Goal: Ask a question: Seek information or help from site administrators or community

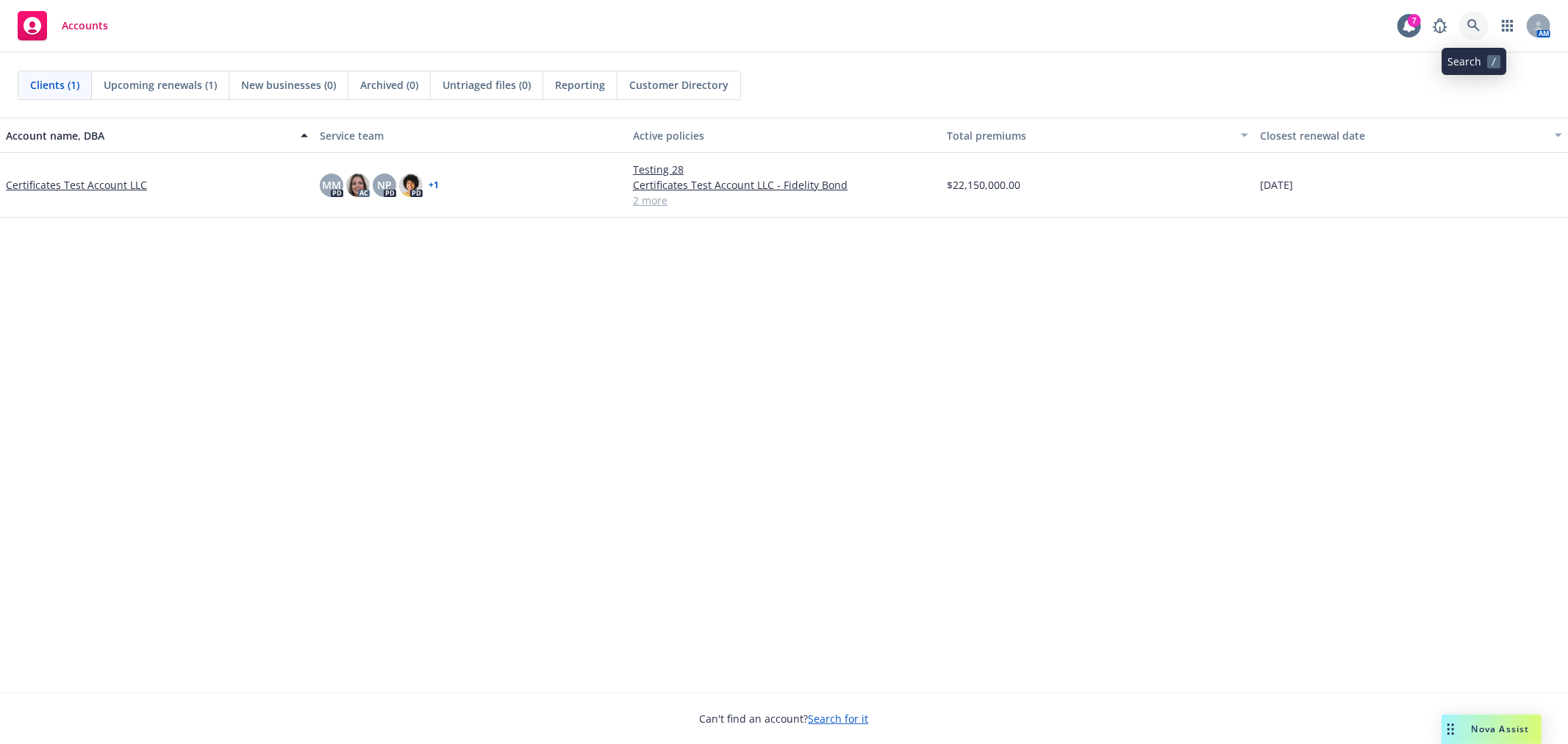
click at [1475, 23] on icon at bounding box center [1473, 25] width 13 height 13
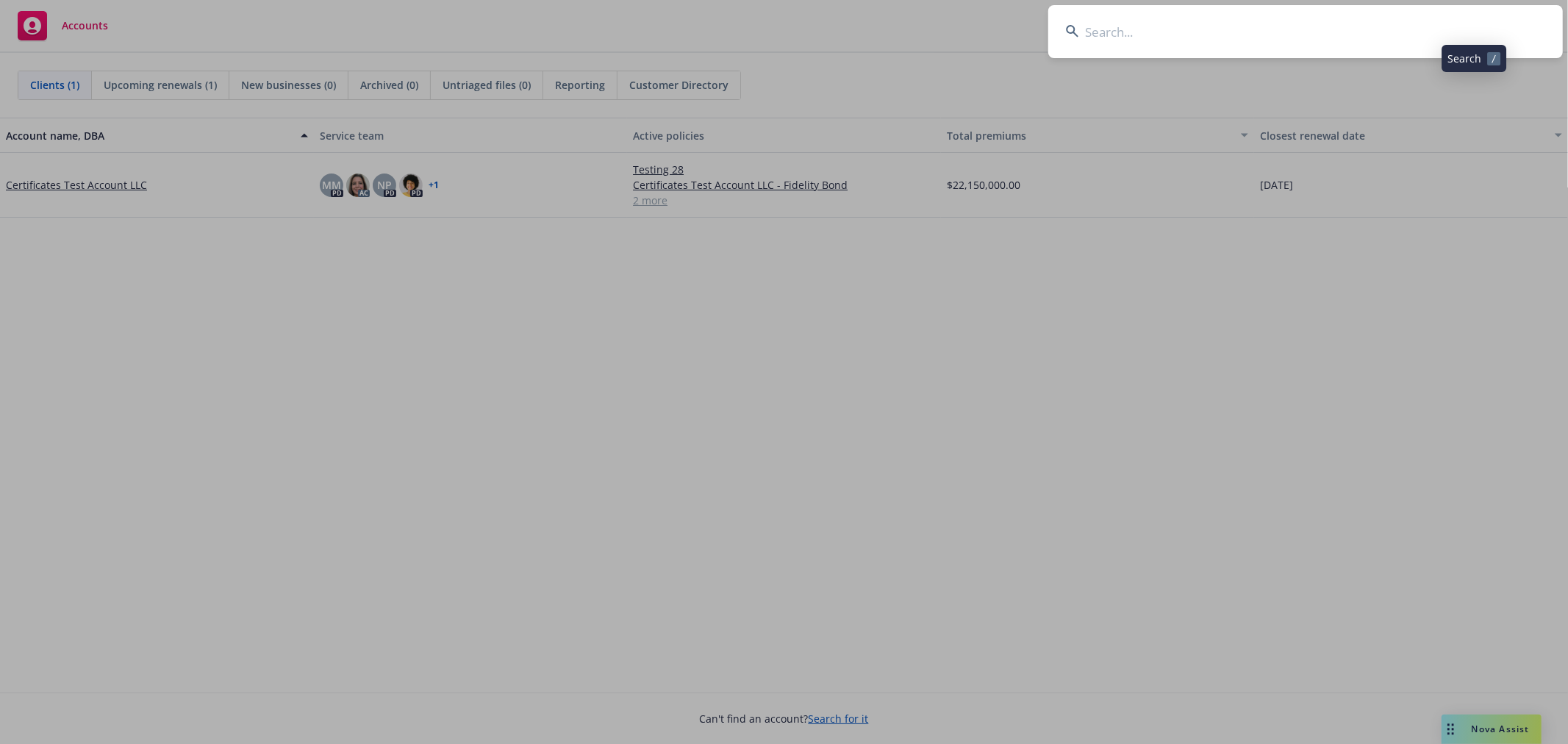
click at [1303, 33] on input at bounding box center [1305, 31] width 514 height 53
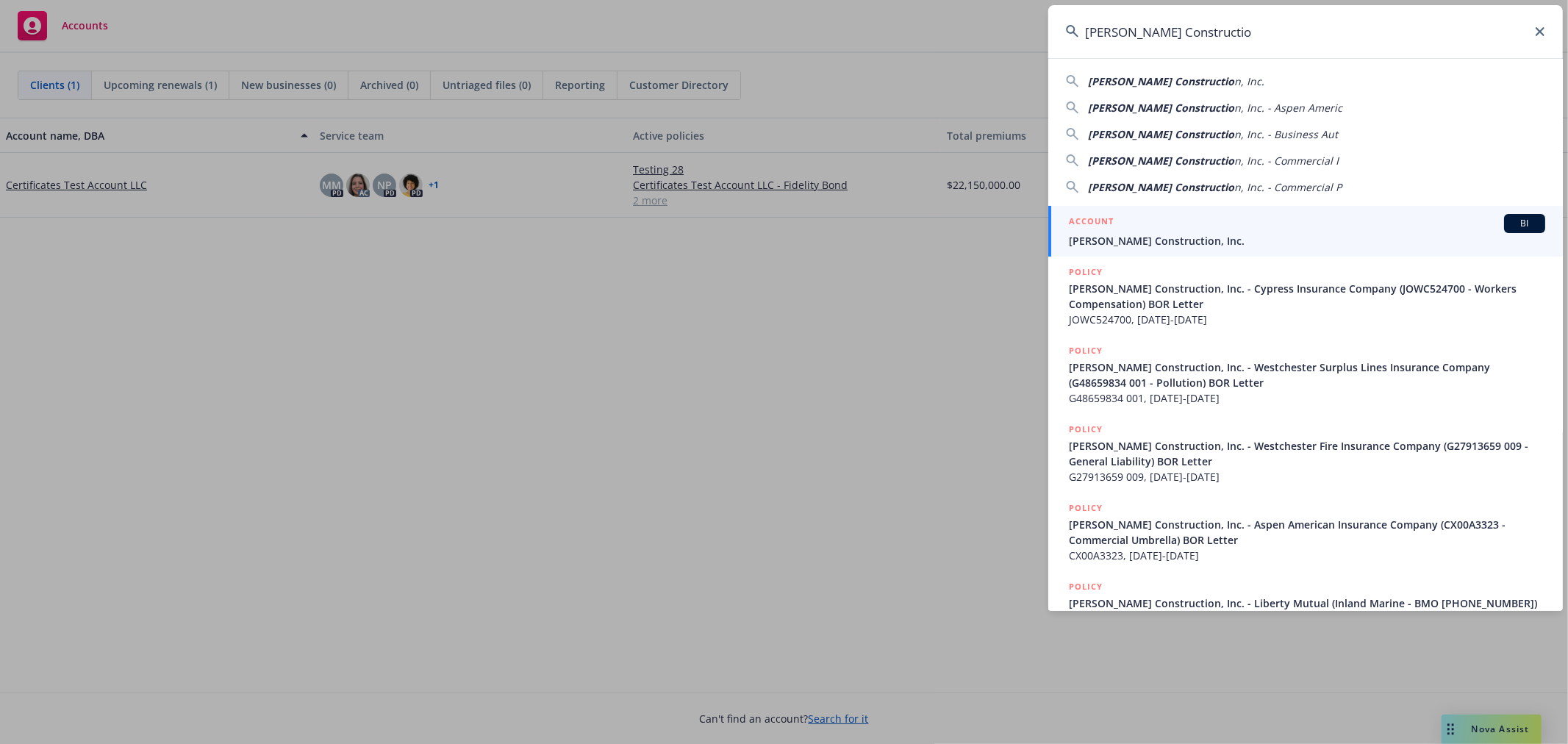
type input "[PERSON_NAME] Constructio"
click at [1144, 236] on span "[PERSON_NAME] Construction, Inc." at bounding box center [1307, 241] width 476 height 15
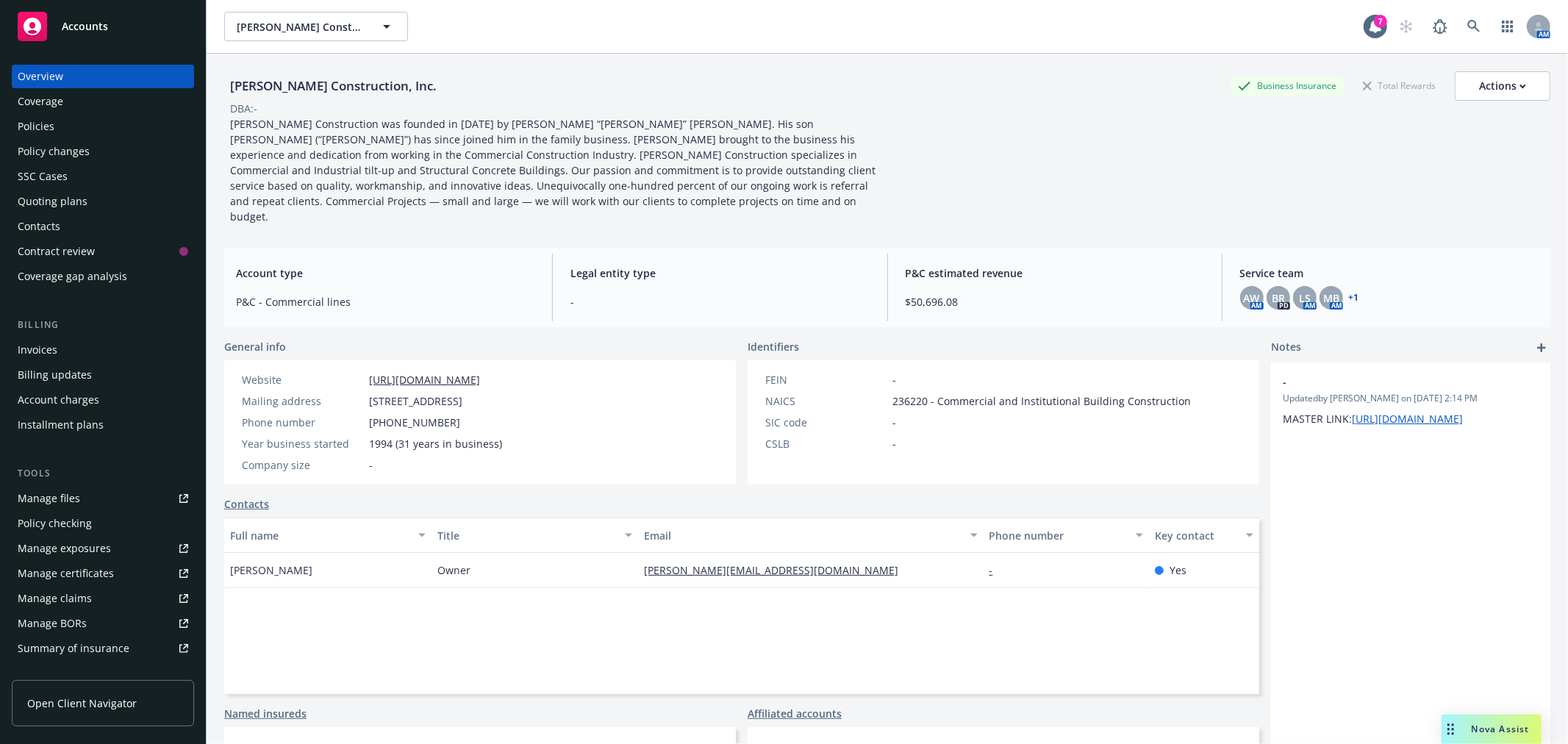
click at [1503, 722] on div "Nova Assist" at bounding box center [1491, 729] width 100 height 30
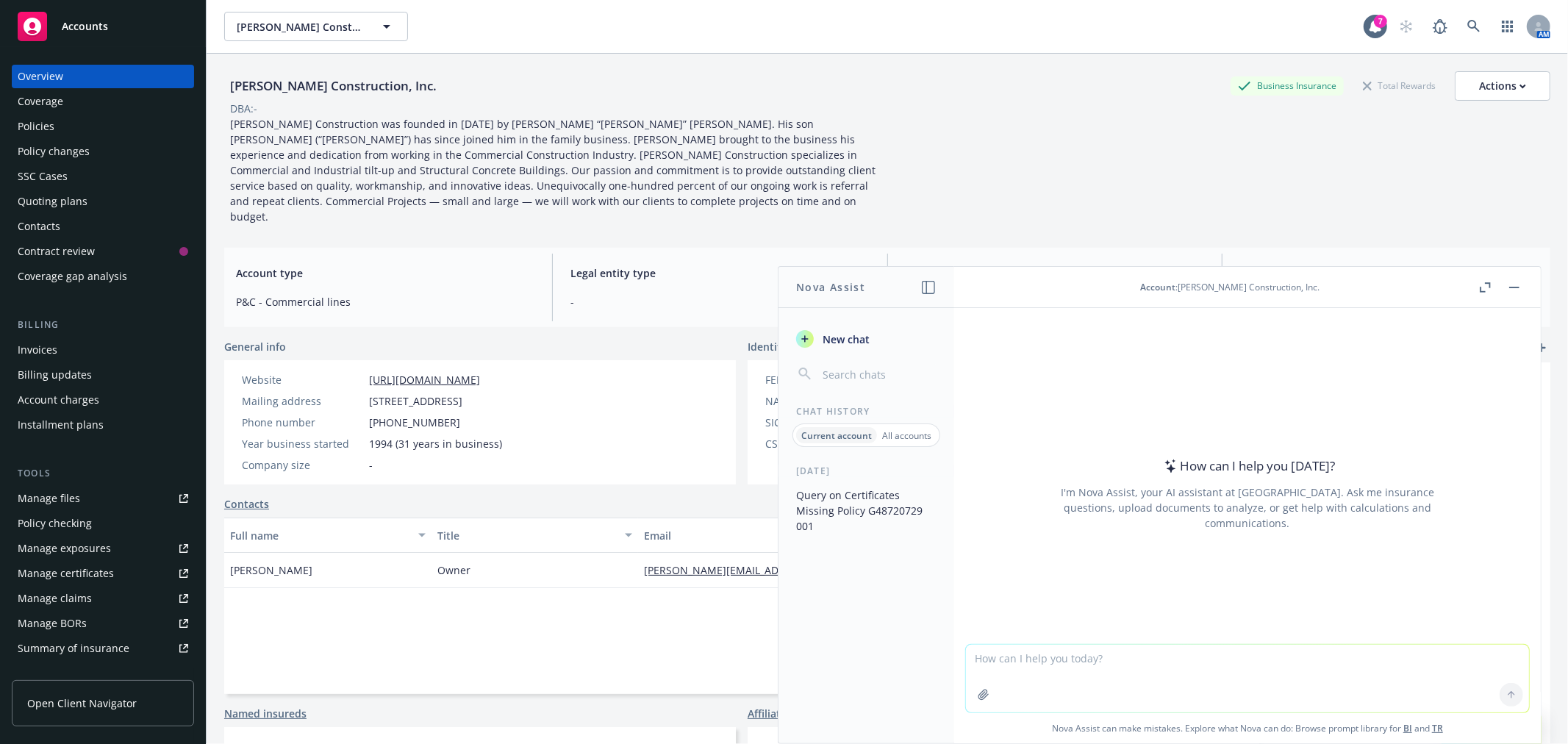
click at [978, 693] on icon "button" at bounding box center [983, 694] width 12 height 12
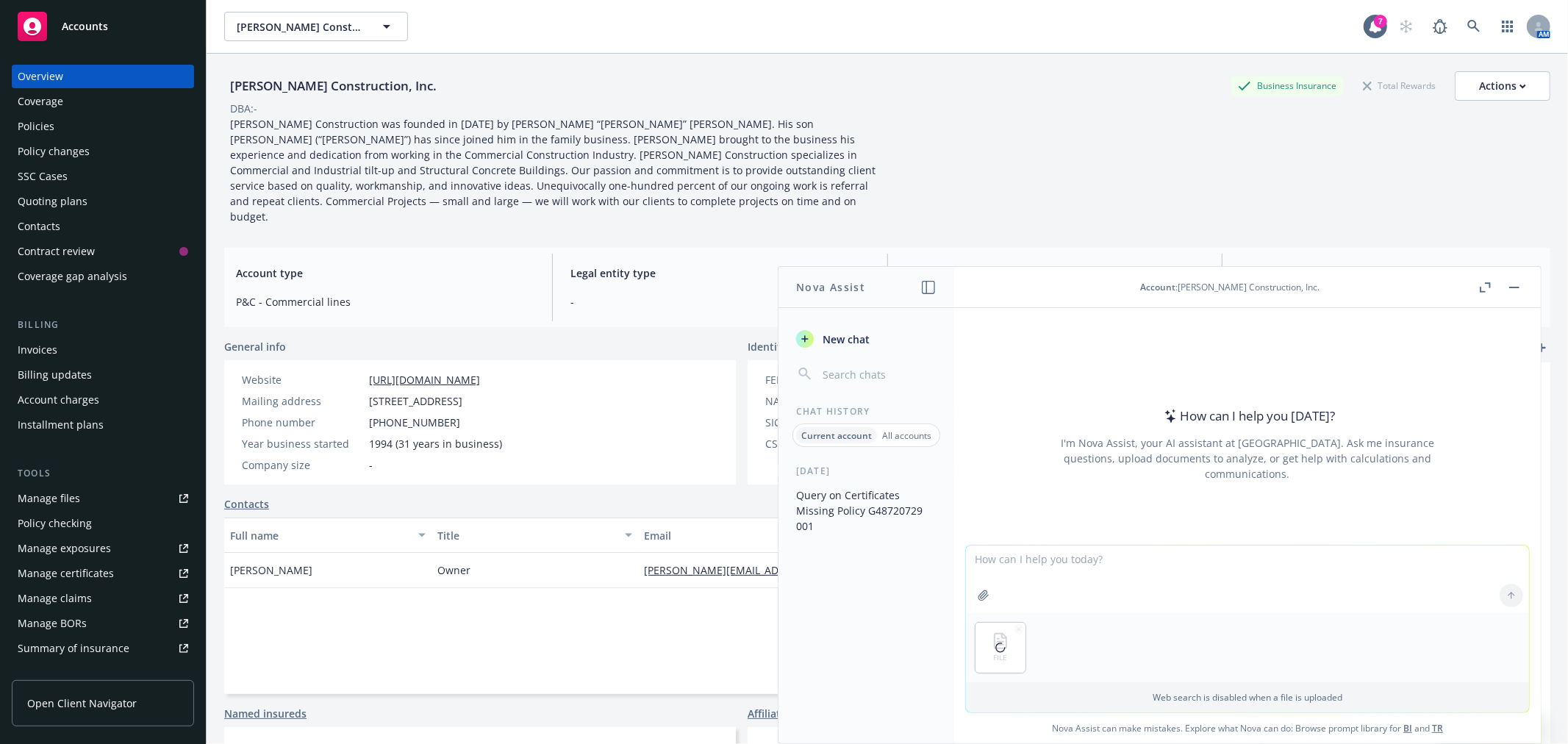
click at [993, 562] on textarea at bounding box center [1247, 579] width 564 height 68
drag, startPoint x: 230, startPoint y: 84, endPoint x: 386, endPoint y: 90, distance: 156.1
click at [386, 90] on div "[PERSON_NAME] Construction, Inc." at bounding box center [333, 86] width 218 height 19
copy div "[PERSON_NAME] Construct"
click at [1184, 558] on textarea "how many certs do not show this policy -" at bounding box center [1247, 578] width 564 height 69
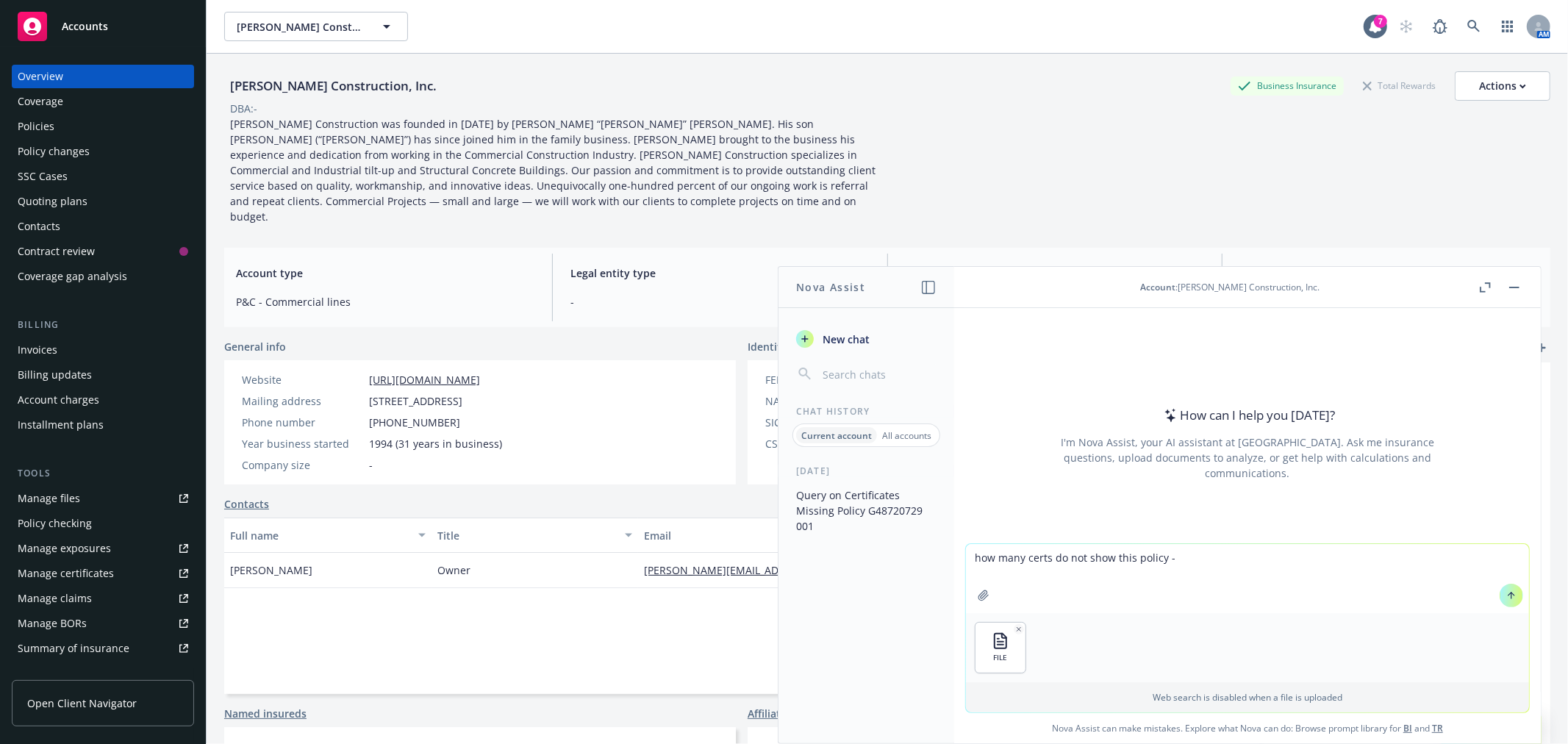
paste textarea "G48720729 001"
type textarea "how many certs do not show this policy - G48720729 001"
